Goal: Book appointment/travel/reservation

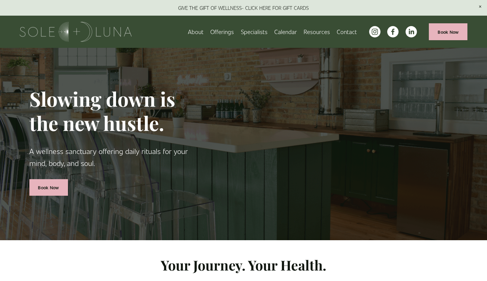
click at [0, 0] on span "Wellness Experiences" at bounding box center [0, 0] width 0 height 0
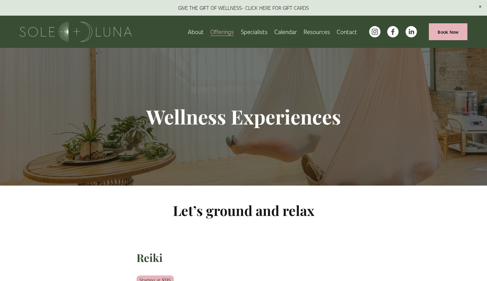
click at [283, 33] on link "Calendar" at bounding box center [285, 31] width 23 height 11
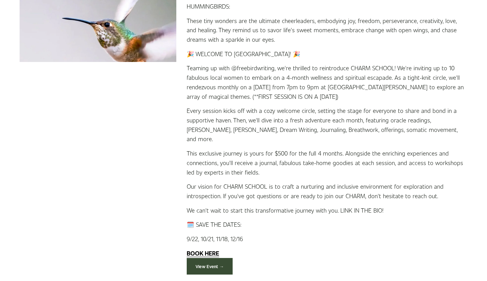
scroll to position [1595, 0]
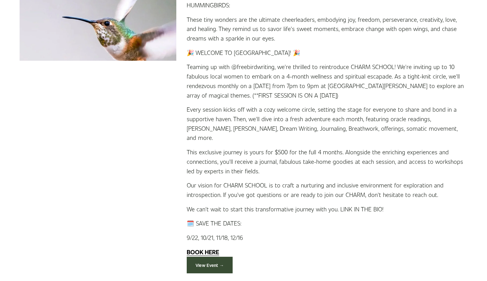
click at [209, 247] on strong "BOOK HERE" at bounding box center [203, 251] width 32 height 8
